Goal: Find specific page/section: Find specific page/section

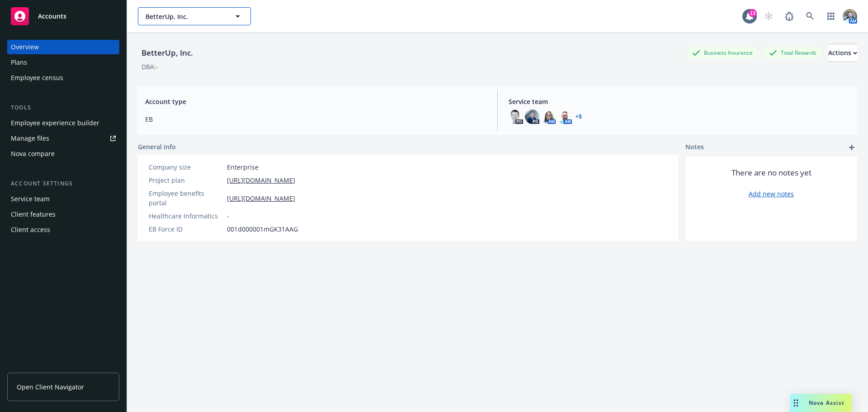
click at [184, 20] on span "BetterUp, Inc." at bounding box center [185, 16] width 78 height 9
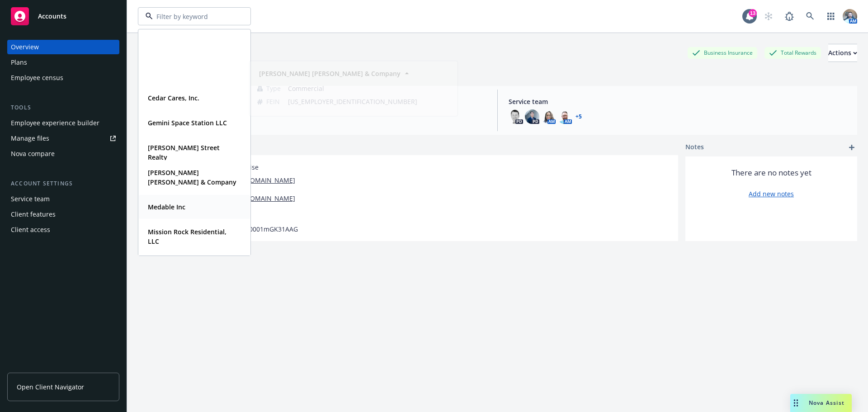
scroll to position [136, 0]
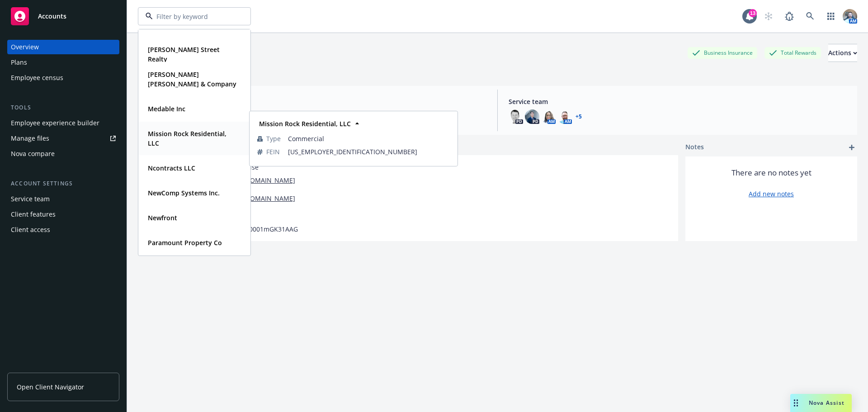
click at [193, 137] on strong "Mission Rock Residential, LLC" at bounding box center [187, 138] width 79 height 18
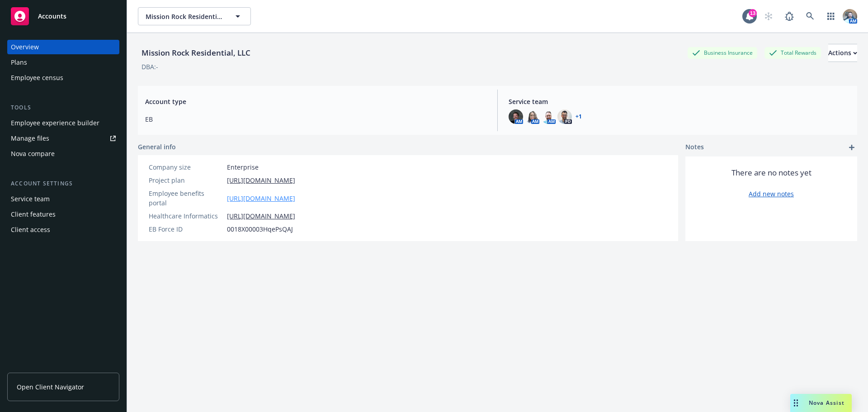
click at [238, 196] on link "[URL][DOMAIN_NAME]" at bounding box center [261, 197] width 68 height 9
click at [177, 18] on span "Mission Rock Residential, LLC" at bounding box center [185, 16] width 78 height 9
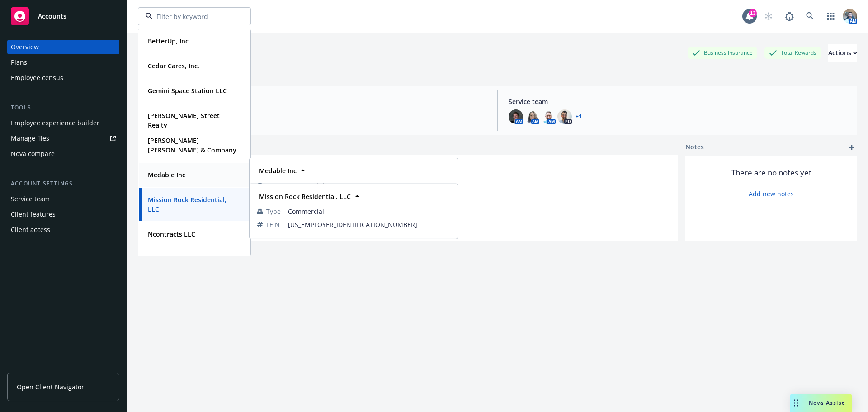
scroll to position [90, 0]
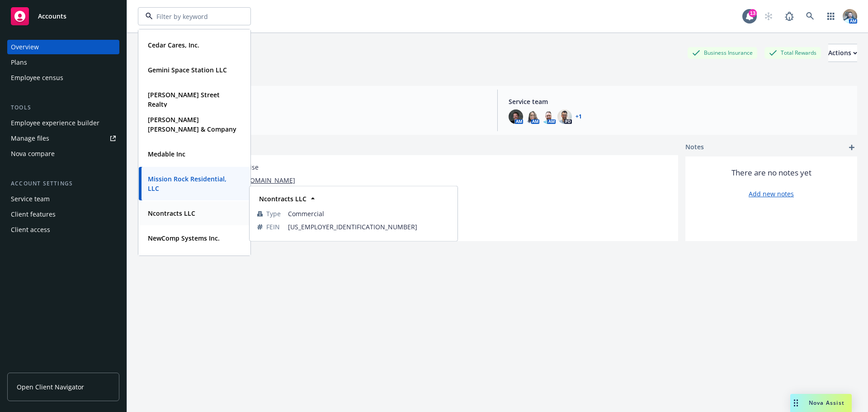
click at [166, 214] on strong "Ncontracts LLC" at bounding box center [171, 213] width 47 height 9
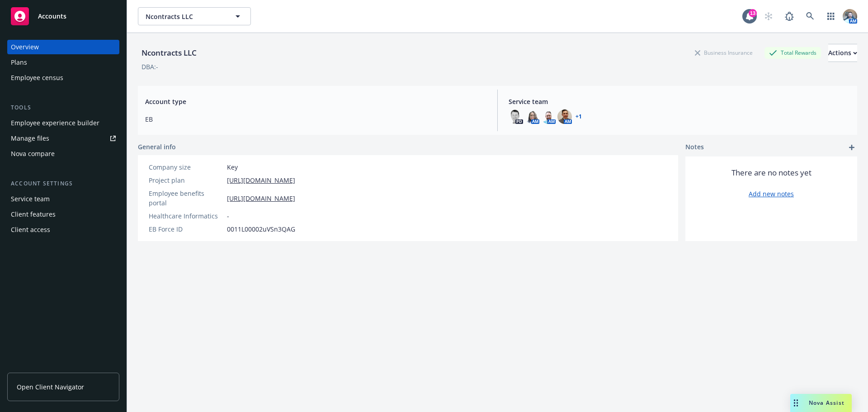
click at [41, 56] on div "Plans" at bounding box center [63, 62] width 105 height 14
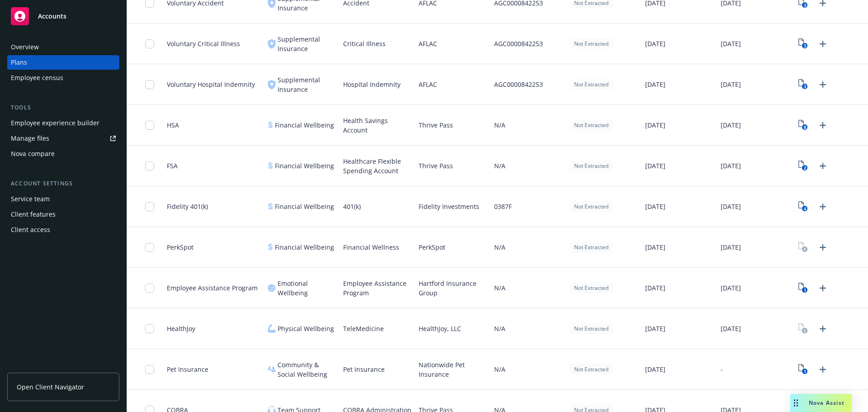
scroll to position [571, 0]
